Goal: Communication & Community: Answer question/provide support

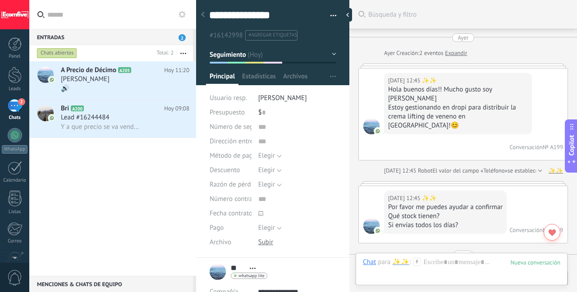
click at [109, 85] on div "🔊" at bounding box center [125, 88] width 129 height 9
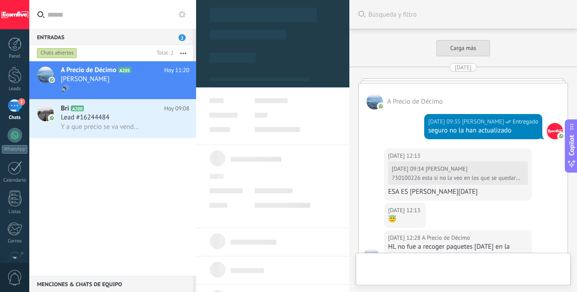
scroll to position [2514, 0]
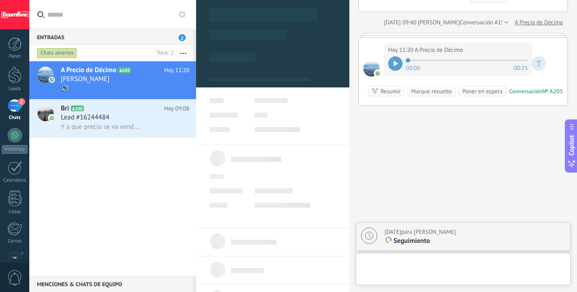
type textarea "***"
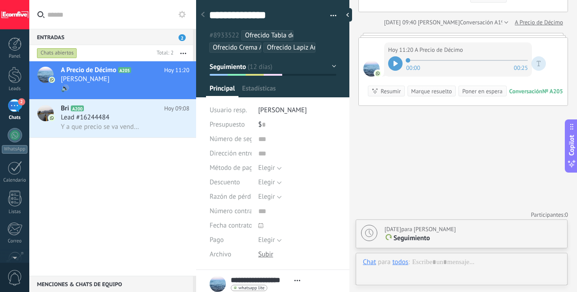
scroll to position [9, 0]
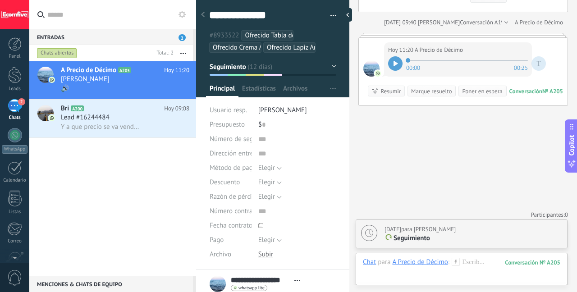
click at [390, 63] on div at bounding box center [395, 63] width 14 height 14
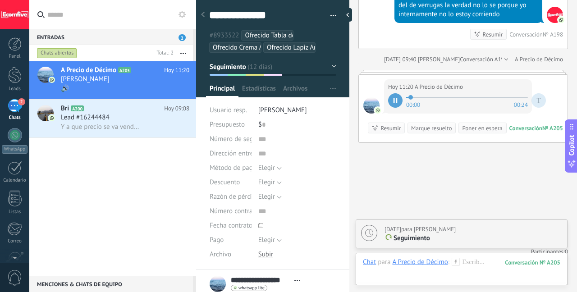
scroll to position [2514, 0]
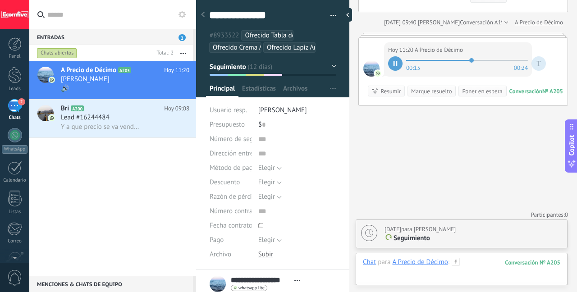
click at [479, 262] on div at bounding box center [461, 271] width 197 height 27
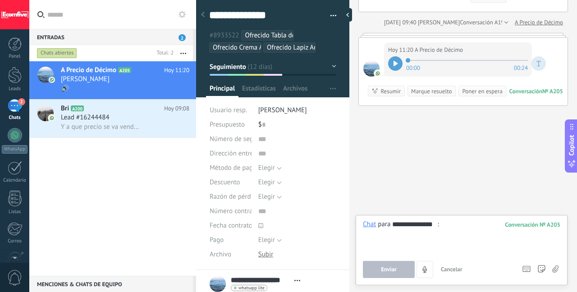
type input "**********"
click at [427, 270] on icon "4" at bounding box center [425, 270] width 8 height 8
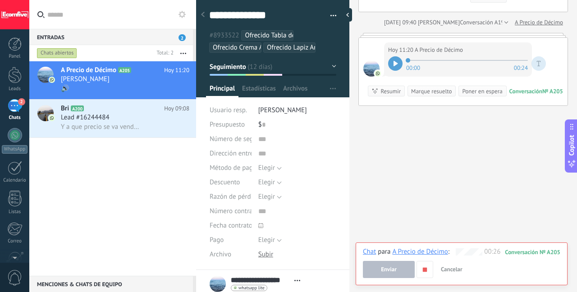
click at [385, 269] on span "Enviar" at bounding box center [389, 269] width 16 height 6
click at [428, 268] on icon "button" at bounding box center [425, 270] width 8 height 8
click at [390, 266] on span "Enviar" at bounding box center [389, 269] width 16 height 6
type textarea "**********"
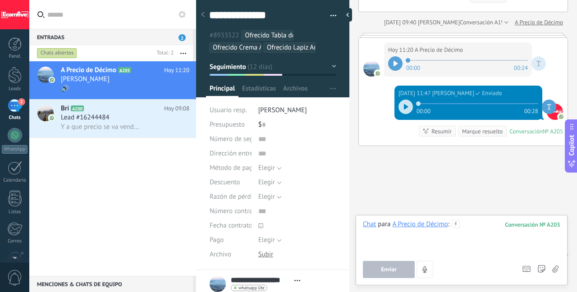
scroll to position [9, 0]
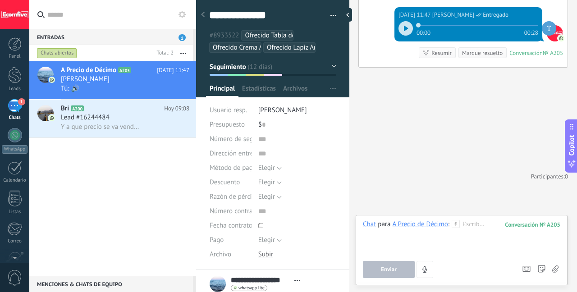
click at [393, 272] on span "Enviar" at bounding box center [389, 269] width 16 height 6
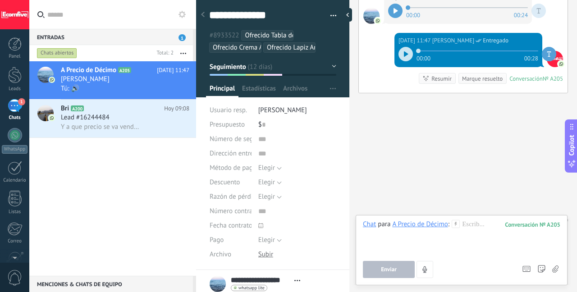
scroll to position [2593, 0]
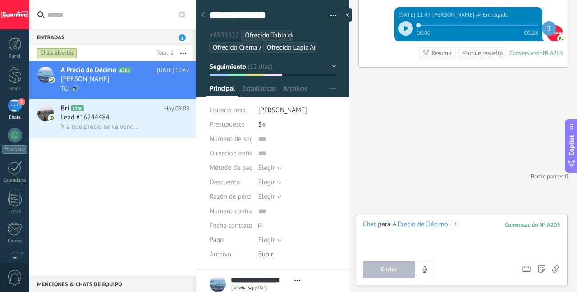
click at [468, 223] on div at bounding box center [461, 237] width 197 height 34
click at [388, 264] on button "Enviar" at bounding box center [389, 269] width 52 height 17
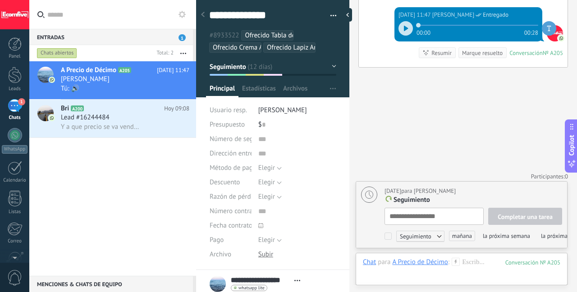
scroll to position [2620, 0]
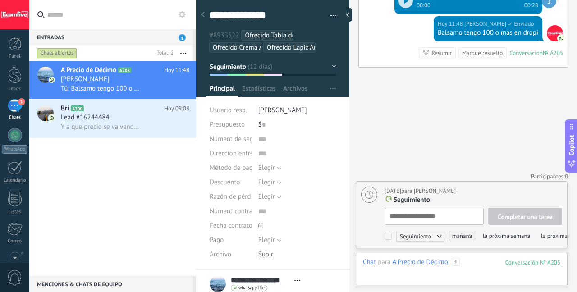
click at [479, 264] on div at bounding box center [461, 271] width 197 height 27
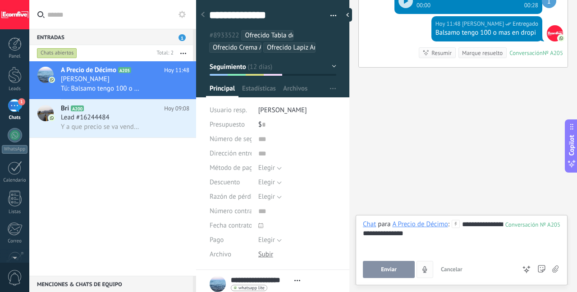
click at [389, 268] on span "Enviar" at bounding box center [389, 269] width 16 height 6
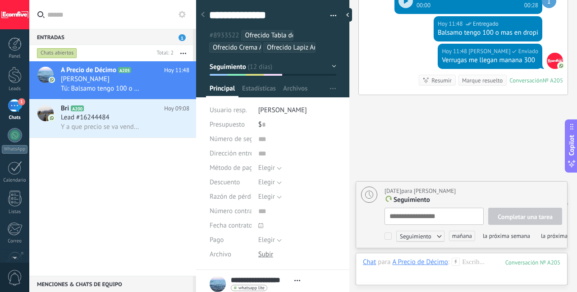
scroll to position [2648, 0]
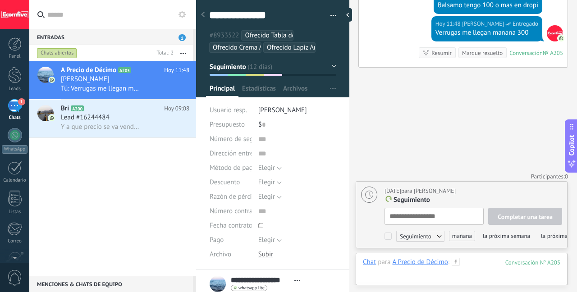
click at [486, 263] on div at bounding box center [461, 271] width 197 height 27
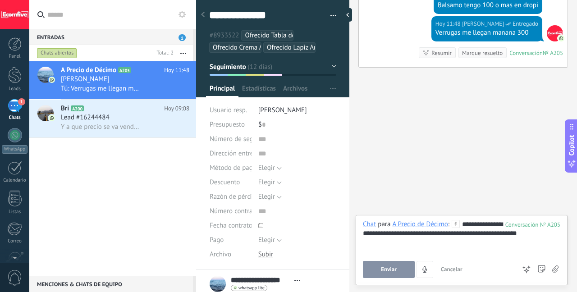
click at [377, 267] on button "Enviar" at bounding box center [389, 269] width 52 height 17
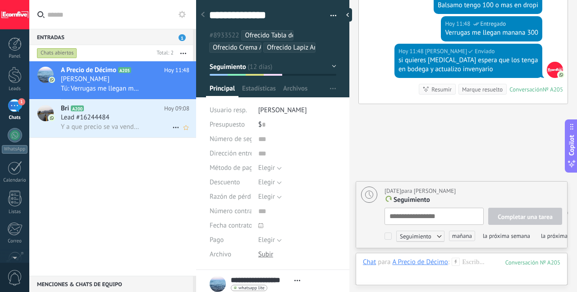
scroll to position [2684, 0]
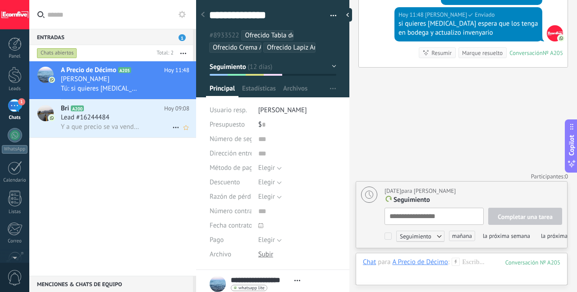
click at [137, 122] on div "Lead #16244484" at bounding box center [125, 117] width 129 height 9
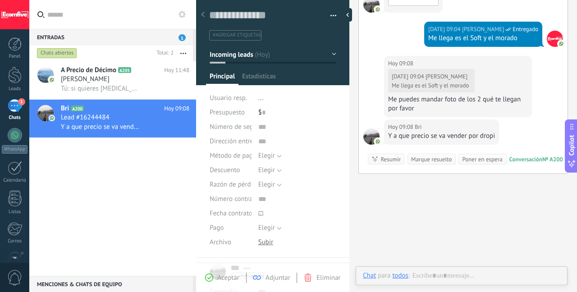
scroll to position [14, 0]
click at [12, 111] on div "1" at bounding box center [15, 105] width 14 height 13
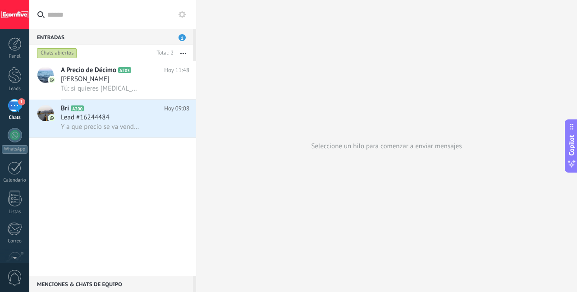
click at [318, 54] on div "Seleccione un hilo para comenzar a enviar mensajes" at bounding box center [386, 146] width 381 height 292
click at [133, 116] on div "Lead #16244484" at bounding box center [125, 117] width 129 height 9
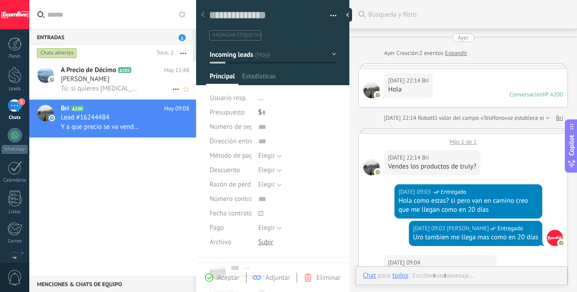
scroll to position [463, 0]
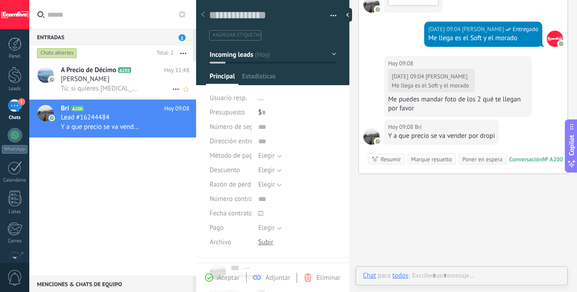
click at [129, 76] on div "[PERSON_NAME]" at bounding box center [125, 79] width 129 height 9
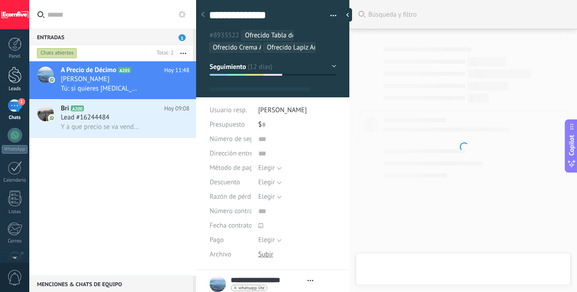
type textarea "***"
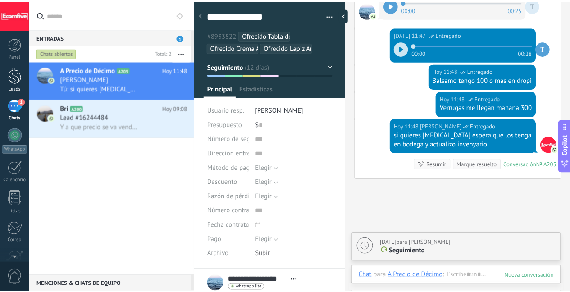
scroll to position [9, 0]
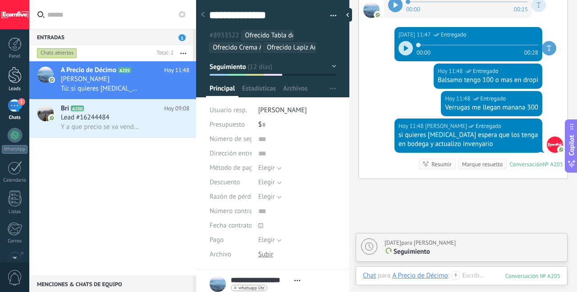
click at [16, 84] on link "Leads" at bounding box center [14, 79] width 29 height 25
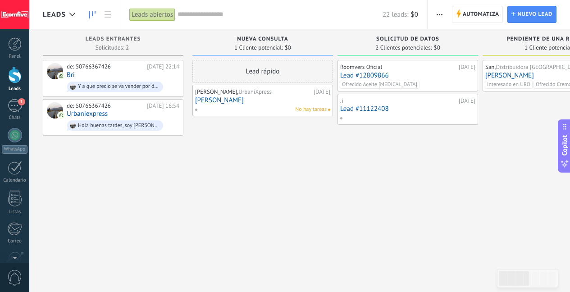
click at [245, 163] on div "Lead rápido [PERSON_NAME], UrbaniXpress [DATE] [PERSON_NAME] No hay tareas" at bounding box center [263, 267] width 141 height 415
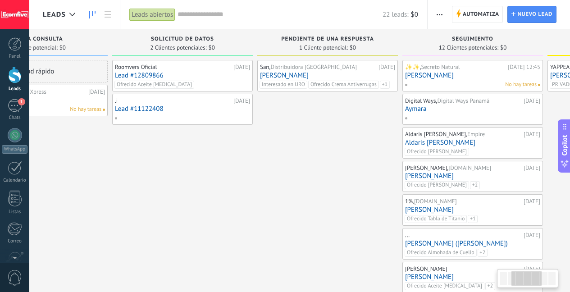
drag, startPoint x: 464, startPoint y: 170, endPoint x: 231, endPoint y: 182, distance: 233.4
click at [231, 183] on div "Roomvers Oficial [DATE] Lead #12809866 Ofrecido Aceite [MEDICAL_DATA] .i [DATE]…" at bounding box center [182, 267] width 141 height 415
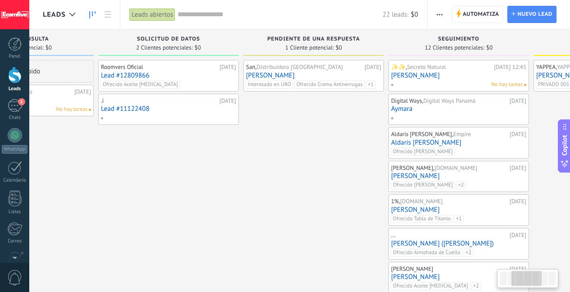
scroll to position [0, 271]
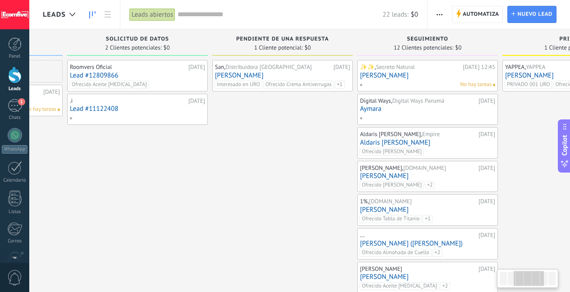
drag, startPoint x: 331, startPoint y: 169, endPoint x: 294, endPoint y: 172, distance: 37.6
click at [294, 172] on div "San, Distribuidora [GEOGRAPHIC_DATA] [DATE] [PERSON_NAME] Interesado en URO Ofr…" at bounding box center [282, 267] width 141 height 415
